Goal: Find specific page/section: Find specific page/section

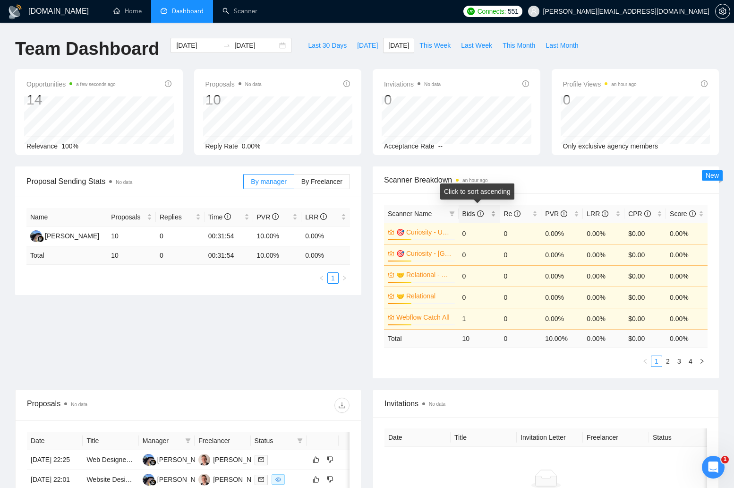
click at [486, 214] on span "Bids" at bounding box center [476, 213] width 27 height 10
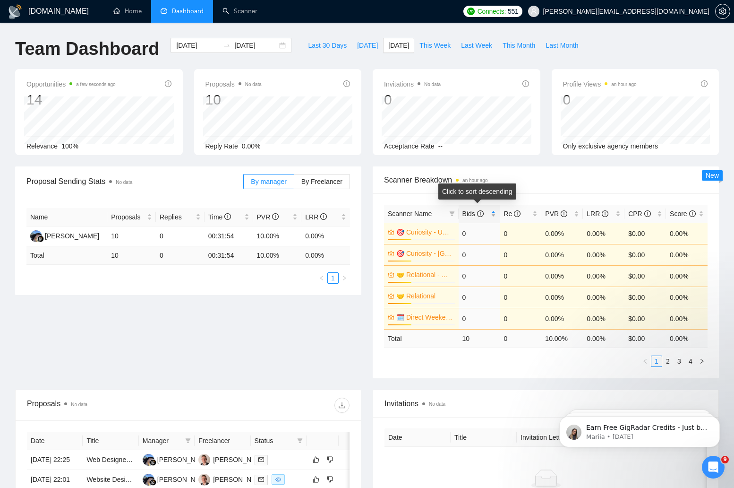
click at [486, 214] on span "Bids" at bounding box center [476, 213] width 27 height 10
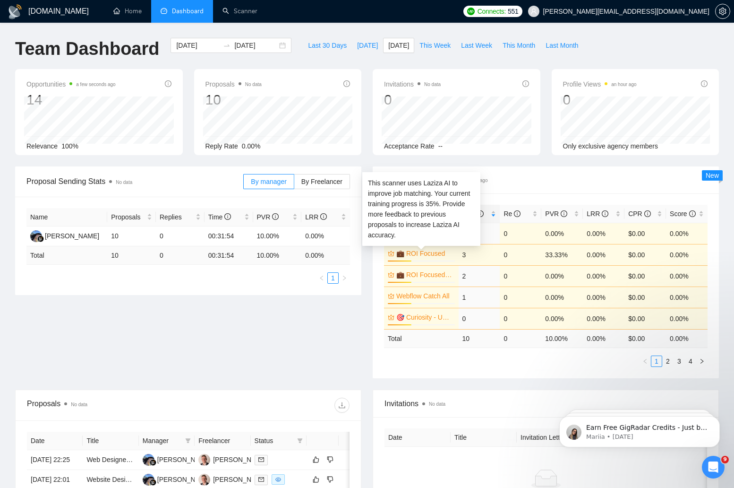
click at [427, 252] on link "💼 ROI Focused" at bounding box center [424, 253] width 57 height 10
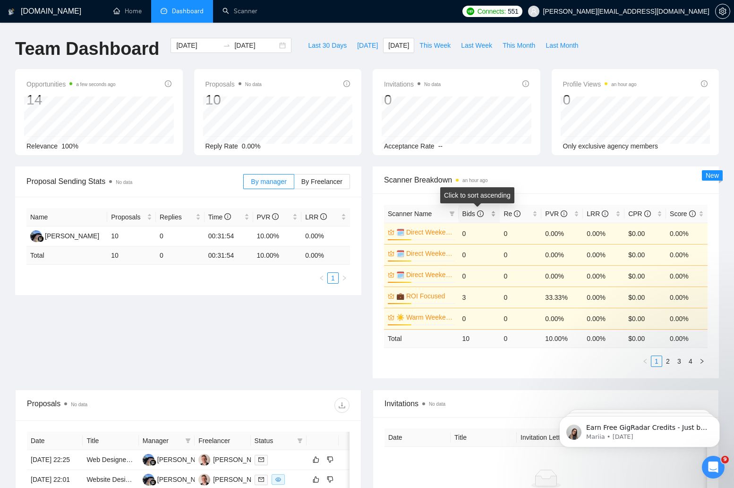
click at [488, 212] on span "Bids" at bounding box center [476, 213] width 27 height 10
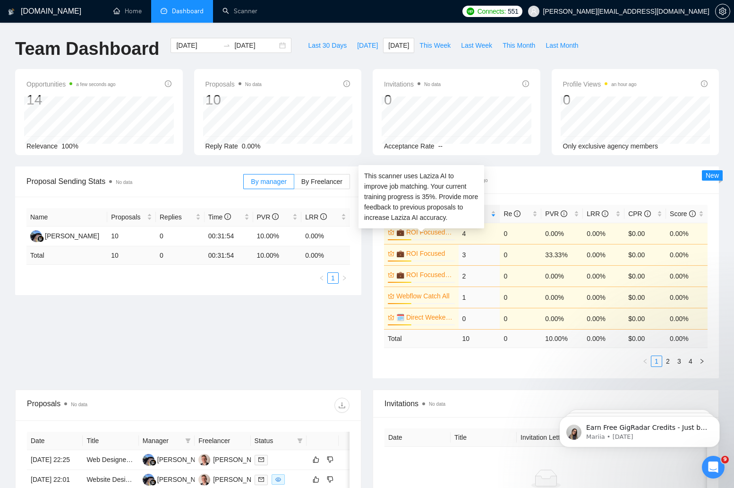
click at [426, 230] on link "💼 ROI Focused - US Only" at bounding box center [424, 232] width 57 height 10
